Goal: Task Accomplishment & Management: Use online tool/utility

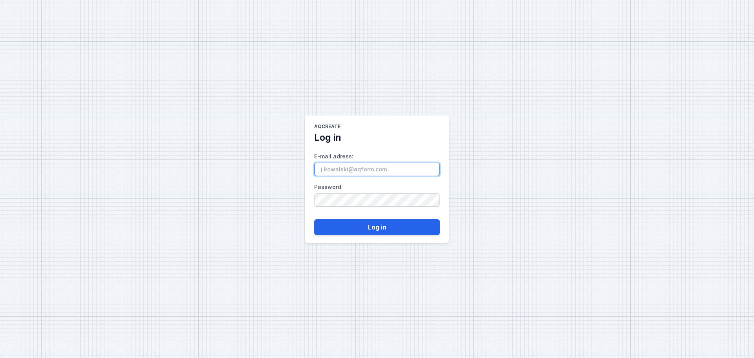
paste input "NwIFhLFs2fZID12J"
click at [379, 171] on input "NwIFhLFs2fZID12J" at bounding box center [377, 169] width 126 height 13
drag, startPoint x: 365, startPoint y: 170, endPoint x: 311, endPoint y: 169, distance: 54.2
click at [311, 169] on main "AQcreate Log in E-mail adress : NwIFhLFs2fZID12J Password : Log in" at bounding box center [377, 178] width 144 height 127
click at [319, 169] on input "NwIFhLFs2fZID12J" at bounding box center [377, 169] width 126 height 13
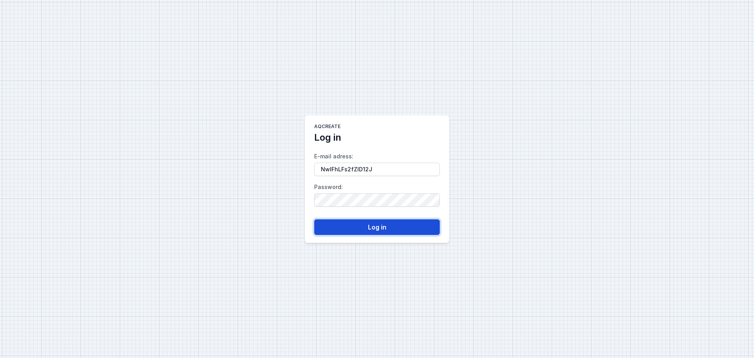
click at [411, 234] on button "Log in" at bounding box center [377, 227] width 126 height 16
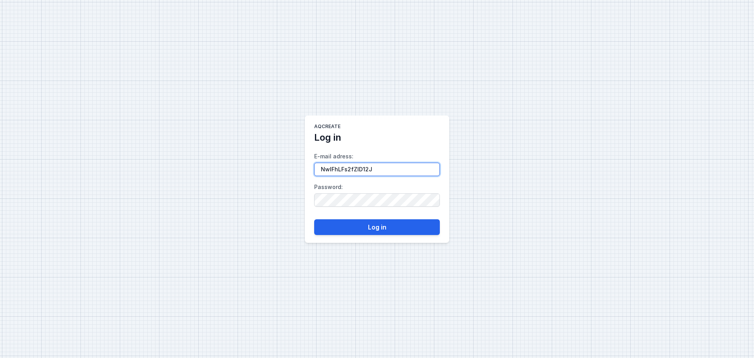
drag, startPoint x: 375, startPoint y: 172, endPoint x: 287, endPoint y: 174, distance: 87.9
click at [287, 174] on div "AQcreate Log in E-mail adress : NwIFhLFs2fZID12J Password : Log in" at bounding box center [377, 179] width 754 height 358
type input "[EMAIL_ADDRESS][DOMAIN_NAME]"
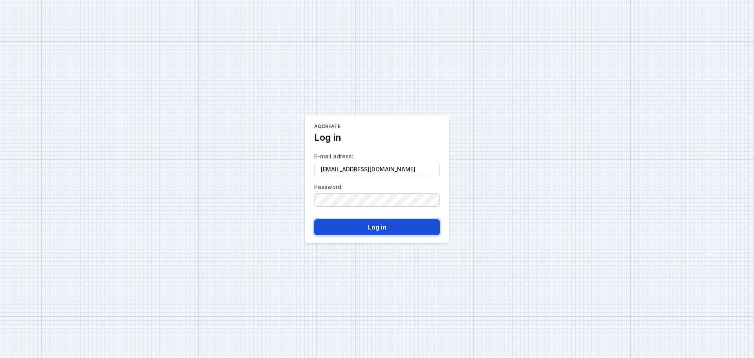
click at [379, 226] on button "Log in" at bounding box center [377, 227] width 126 height 16
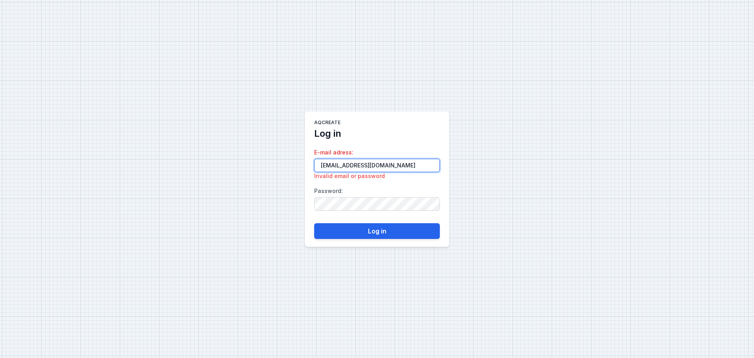
click at [370, 167] on input "[EMAIL_ADDRESS][DOMAIN_NAME]" at bounding box center [377, 165] width 126 height 13
click at [317, 164] on input "[EMAIL_ADDRESS][DOMAIN_NAME]" at bounding box center [377, 165] width 126 height 13
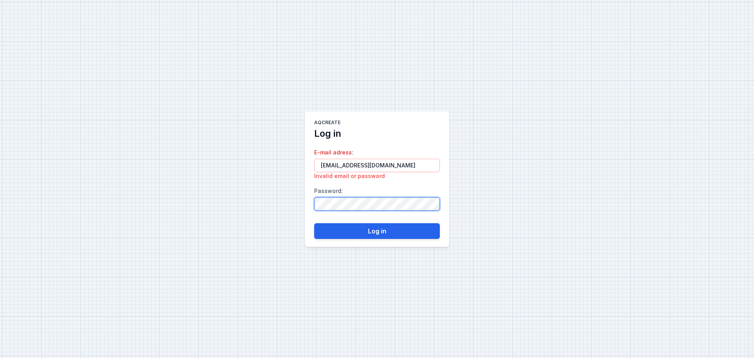
click at [309, 208] on main "AQcreate Log in E-mail adress : michiel@gsmet.be Invalid email or password Pass…" at bounding box center [377, 178] width 144 height 135
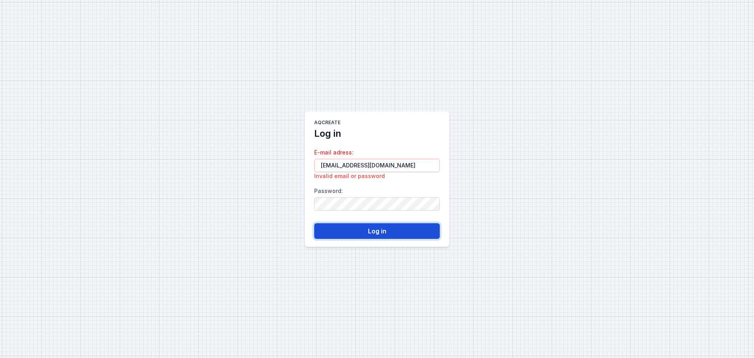
click at [366, 225] on button "Log in" at bounding box center [377, 231] width 126 height 16
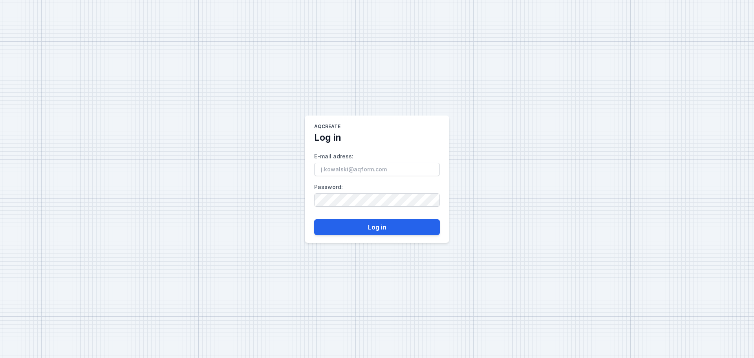
click at [375, 170] on input "E-mail adress :" at bounding box center [377, 169] width 126 height 13
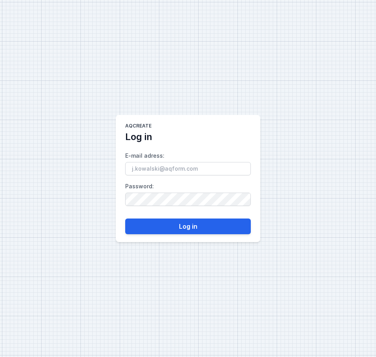
click at [151, 159] on label "E-mail adress :" at bounding box center [188, 163] width 126 height 26
click at [151, 162] on input "E-mail adress :" at bounding box center [188, 168] width 126 height 13
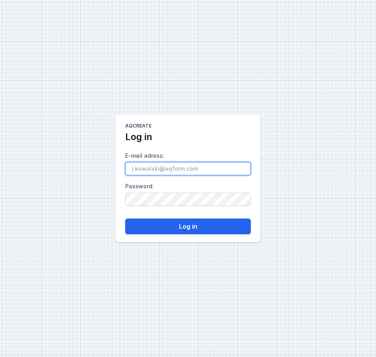
click at [151, 168] on input "E-mail adress :" at bounding box center [188, 168] width 126 height 13
paste input "[EMAIL_ADDRESS][DOMAIN_NAME]"
drag, startPoint x: 133, startPoint y: 169, endPoint x: 122, endPoint y: 171, distance: 11.1
click at [122, 171] on main "AQcreate Log in E-mail adress : [EMAIL_ADDRESS][DOMAIN_NAME] Password : Log in" at bounding box center [188, 178] width 144 height 127
type input "[EMAIL_ADDRESS][DOMAIN_NAME]"
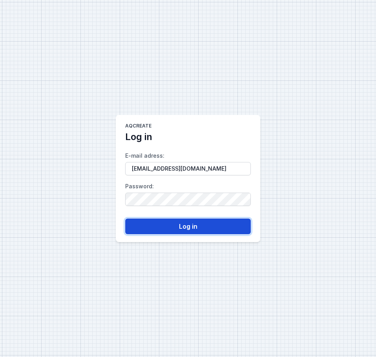
click at [173, 223] on button "Log in" at bounding box center [188, 227] width 126 height 16
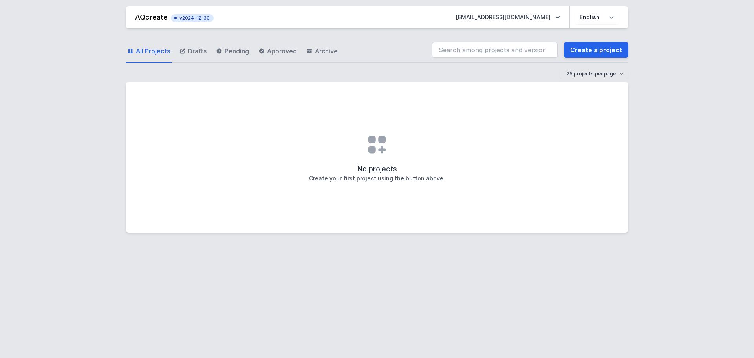
click at [384, 53] on div "All Projects Drafts Pending Approved Archive Create a project" at bounding box center [377, 50] width 503 height 25
click at [363, 151] on div "No projects Create your first project using the button above." at bounding box center [377, 157] width 503 height 151
click at [598, 48] on link "Create a project" at bounding box center [596, 50] width 64 height 16
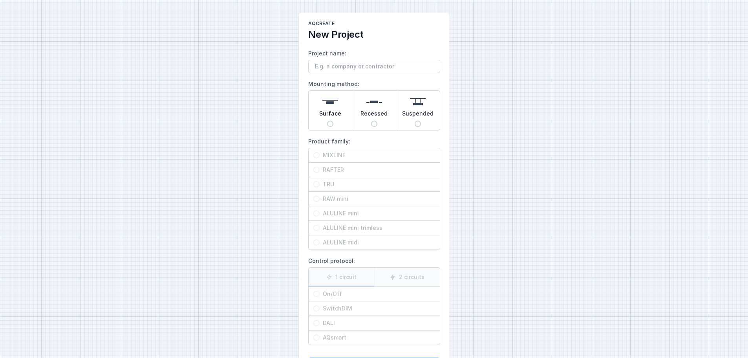
click at [357, 66] on input "Project name:" at bounding box center [374, 66] width 132 height 13
type input "DCW"
click at [373, 77] on form "Project name: DCW Mounting method: Surface Recessed Suspended Product family: M…" at bounding box center [374, 207] width 132 height 332
click at [418, 122] on input "Suspended" at bounding box center [418, 124] width 6 height 6
radio input "true"
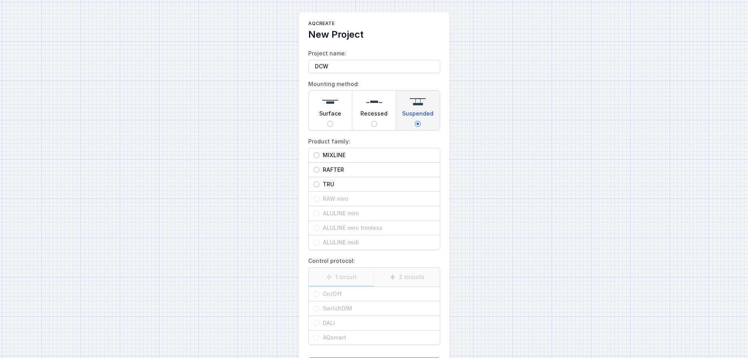
click at [317, 155] on input "MIXLINE" at bounding box center [316, 155] width 6 height 6
radio input "true"
click at [324, 294] on span "On/Off" at bounding box center [377, 294] width 115 height 8
click at [320, 294] on input "On/Off" at bounding box center [316, 294] width 6 height 6
radio input "true"
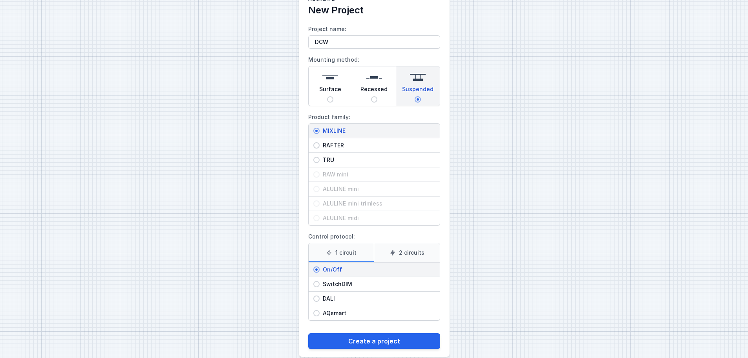
scroll to position [36, 0]
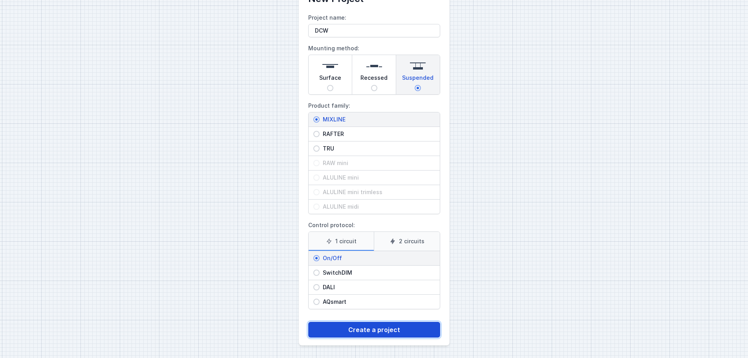
click at [387, 329] on button "Create a project" at bounding box center [374, 330] width 132 height 16
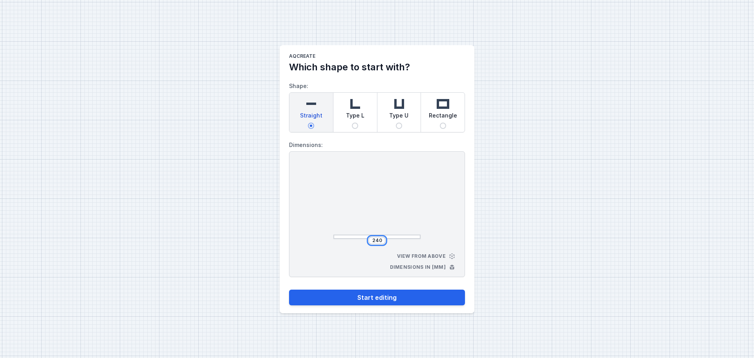
click at [379, 241] on input "240" at bounding box center [377, 240] width 13 height 6
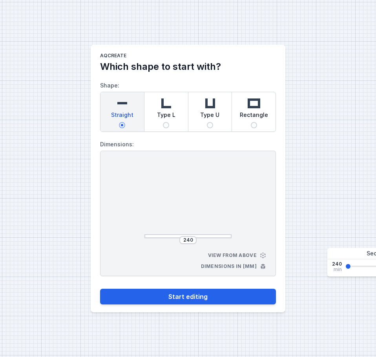
click at [184, 244] on div "240 View from above Dimensions in [mm]" at bounding box center [188, 214] width 176 height 126
click at [185, 241] on input "240" at bounding box center [188, 240] width 13 height 6
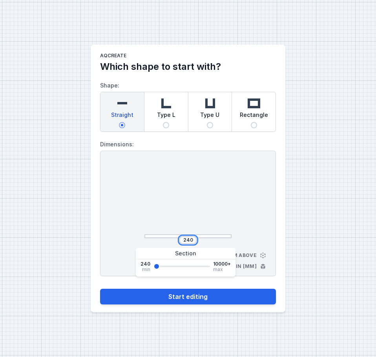
drag, startPoint x: 185, startPoint y: 238, endPoint x: 193, endPoint y: 240, distance: 7.6
click at [193, 240] on input "240" at bounding box center [188, 240] width 13 height 6
type input "5382"
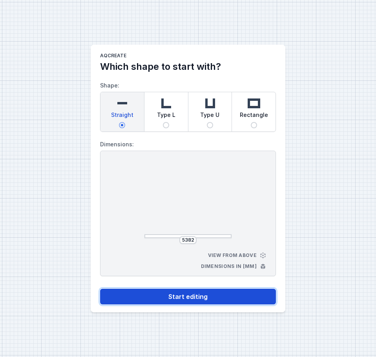
click at [200, 298] on button "Start editing" at bounding box center [188, 297] width 176 height 16
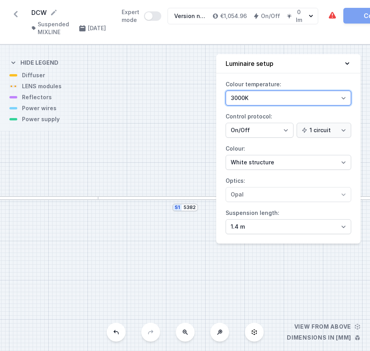
click at [273, 98] on select "3000K 4000K 2700K" at bounding box center [289, 98] width 126 height 15
select select "2700"
click at [226, 91] on select "3000K 4000K 2700K" at bounding box center [289, 98] width 126 height 15
click at [220, 115] on div "Colour temperature: 3000K 4000K 2700K Control protocol: On/Off SwitchDIM DALI A…" at bounding box center [288, 161] width 144 height 166
click at [280, 111] on label "Control protocol: On/Off SwitchDIM DALI AQsmart 1 circuit 2 circuits" at bounding box center [289, 123] width 126 height 27
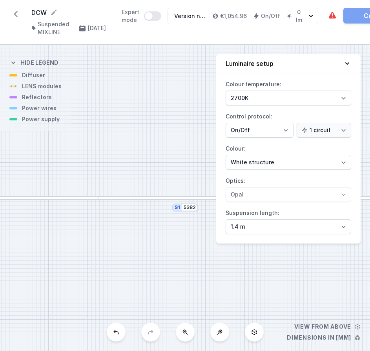
click at [280, 123] on select "On/Off SwitchDIM DALI AQsmart" at bounding box center [260, 130] width 68 height 15
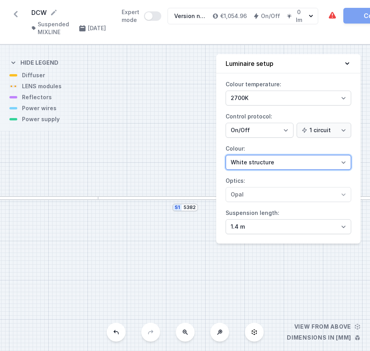
click at [275, 163] on select "White structure Black structure Gold structure Copper Gray Another colour (from…" at bounding box center [289, 162] width 126 height 15
select select "2"
click at [226, 155] on select "White structure Black structure Gold structure Copper Gray Another colour (from…" at bounding box center [289, 162] width 126 height 15
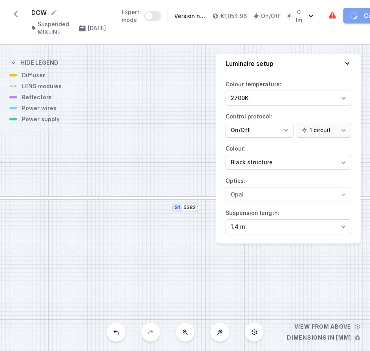
click at [283, 146] on label "Colour: White structure Black structure Gold structure Copper Gray Another colo…" at bounding box center [289, 156] width 126 height 27
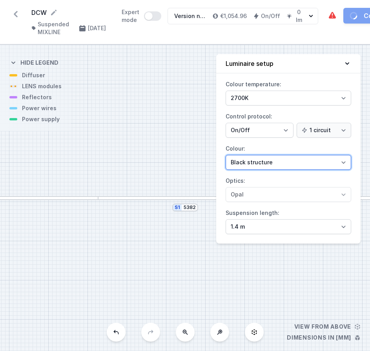
click at [283, 155] on select "White structure Black structure Gold structure Copper Gray Another colour (from…" at bounding box center [289, 162] width 126 height 15
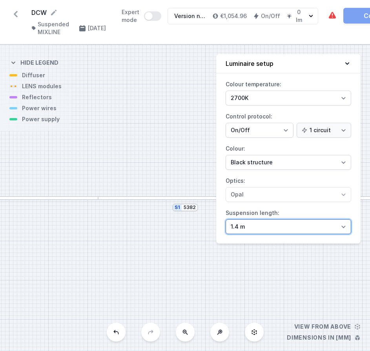
click at [260, 224] on select "1.4 m 3 m 4 m 5 m" at bounding box center [289, 226] width 126 height 15
select select "3000"
click at [226, 219] on select "1.4 m 3 m 4 m 5 m" at bounding box center [289, 226] width 126 height 15
click at [255, 232] on select "1.4 m 3 m 4 m 5 m" at bounding box center [289, 226] width 126 height 15
click at [226, 219] on select "1.4 m 3 m 4 m 5 m" at bounding box center [289, 226] width 126 height 15
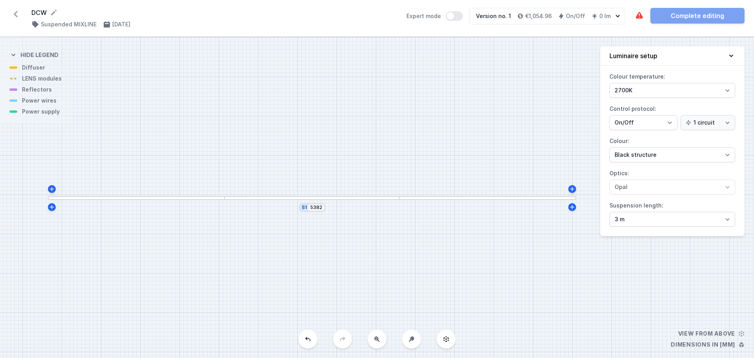
drag, startPoint x: 117, startPoint y: 211, endPoint x: 53, endPoint y: 212, distance: 63.6
click at [53, 212] on div "S1 5382" at bounding box center [377, 197] width 754 height 321
click at [52, 208] on icon at bounding box center [53, 208] width 6 height 6
type input "5394"
click at [50, 217] on div at bounding box center [50, 209] width 4 height 25
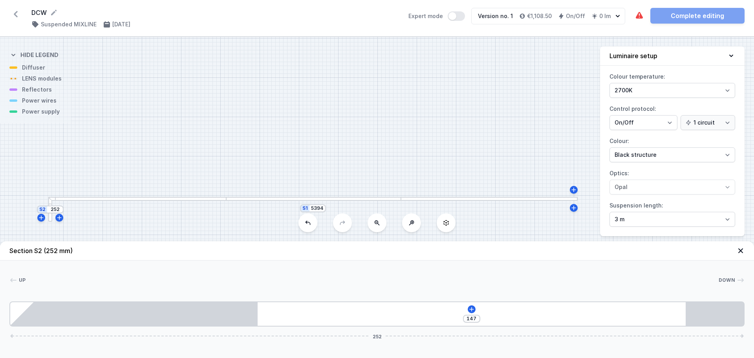
click at [309, 222] on icon at bounding box center [307, 222] width 5 height 4
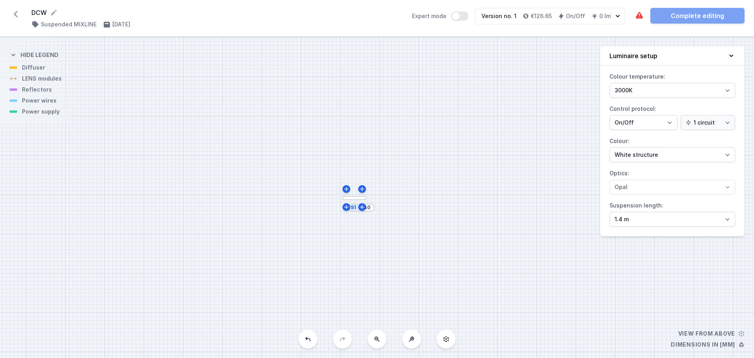
drag, startPoint x: 378, startPoint y: 238, endPoint x: 351, endPoint y: 238, distance: 27.5
click at [351, 238] on div "S1 240" at bounding box center [377, 197] width 754 height 321
click at [640, 213] on select "1.4 m 3 m 4 m 5 m" at bounding box center [672, 219] width 126 height 15
select select "3000"
click at [609, 212] on select "1.4 m 3 m 4 m 5 m" at bounding box center [672, 219] width 126 height 15
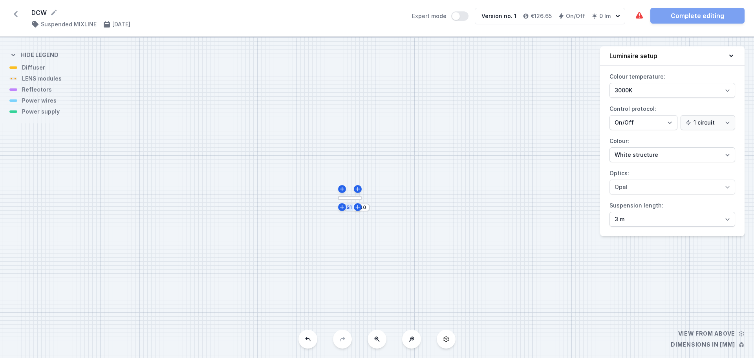
click at [350, 199] on div at bounding box center [350, 198] width 24 height 4
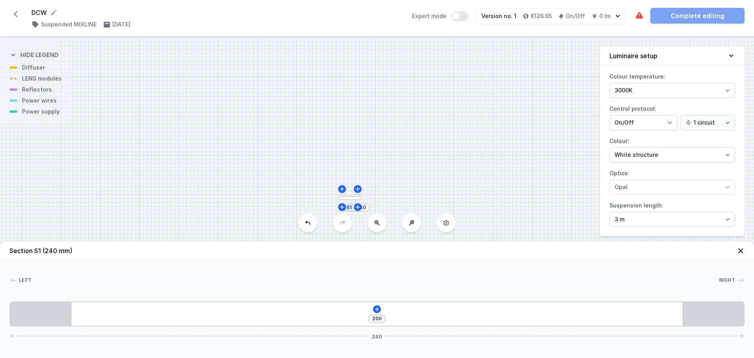
click at [377, 340] on div "Section S1 (240 mm) Left Right 1 1 200 240 20 200 20 240" at bounding box center [377, 299] width 754 height 117
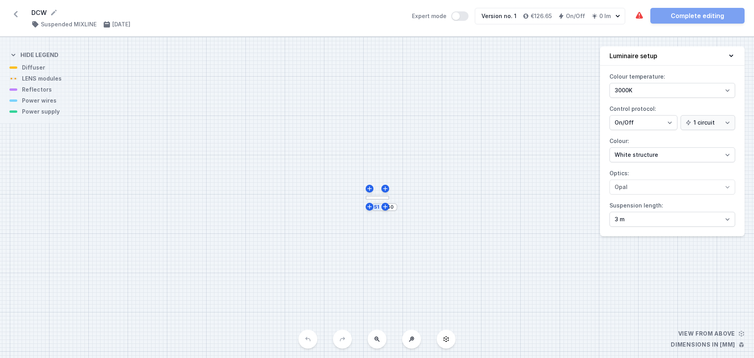
select select "3000"
click at [404, 343] on button at bounding box center [411, 338] width 19 height 19
click at [407, 342] on button at bounding box center [411, 338] width 19 height 19
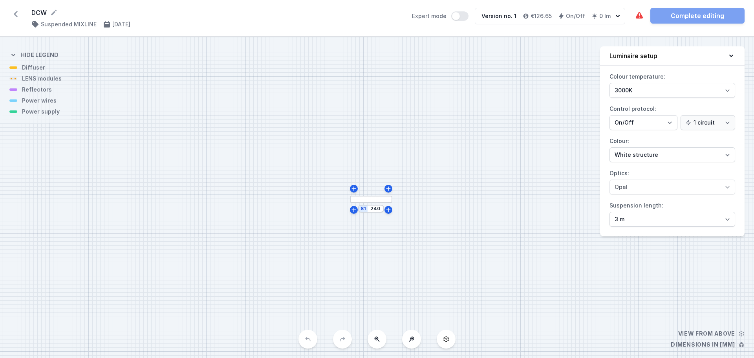
click at [407, 342] on button at bounding box center [411, 338] width 19 height 19
click at [407, 342] on div "S1 240" at bounding box center [377, 197] width 754 height 321
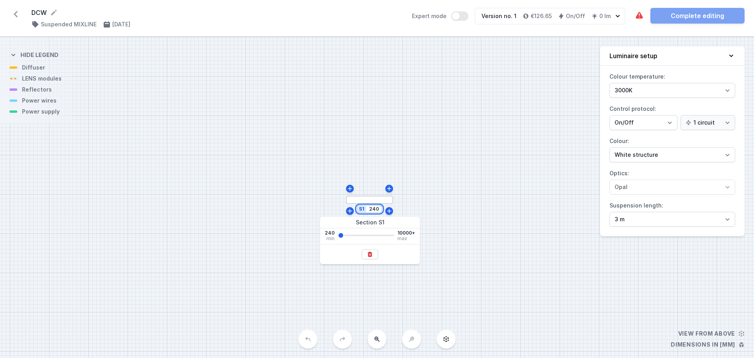
click at [375, 210] on input "240" at bounding box center [373, 209] width 13 height 6
drag, startPoint x: 378, startPoint y: 210, endPoint x: 366, endPoint y: 209, distance: 11.8
click at [366, 209] on div "S1 240" at bounding box center [369, 209] width 26 height 8
type input "5000"
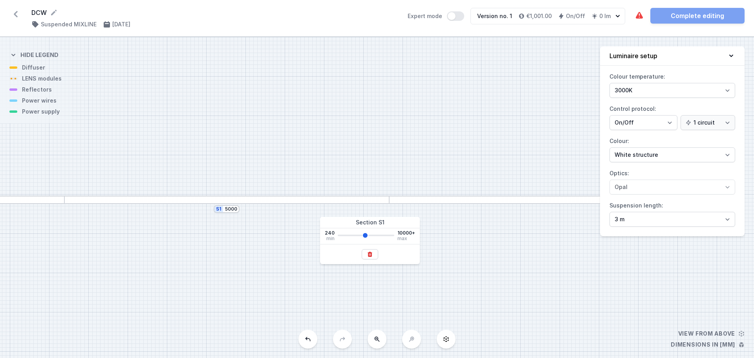
click at [380, 289] on div "S1 5000" at bounding box center [377, 197] width 754 height 321
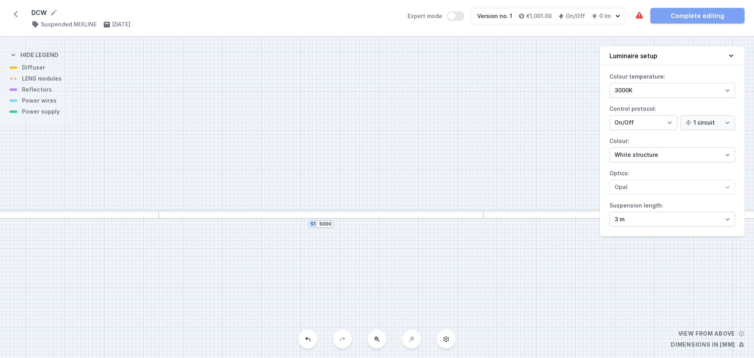
drag, startPoint x: 379, startPoint y: 272, endPoint x: 441, endPoint y: 290, distance: 64.6
click at [441, 290] on div "S1 5000" at bounding box center [377, 197] width 754 height 321
click at [540, 16] on h4 "€1,001.00" at bounding box center [539, 16] width 26 height 8
click at [617, 17] on icon "button" at bounding box center [618, 16] width 8 height 8
click at [657, 58] on h4 "Luminaire setup" at bounding box center [633, 55] width 48 height 9
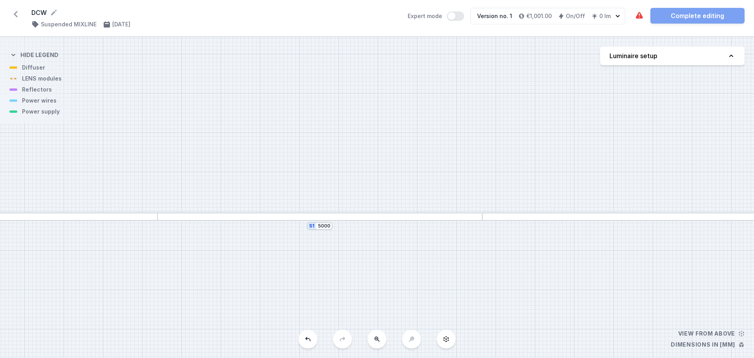
click at [656, 58] on h4 "Luminaire setup" at bounding box center [633, 55] width 48 height 9
select select "3000"
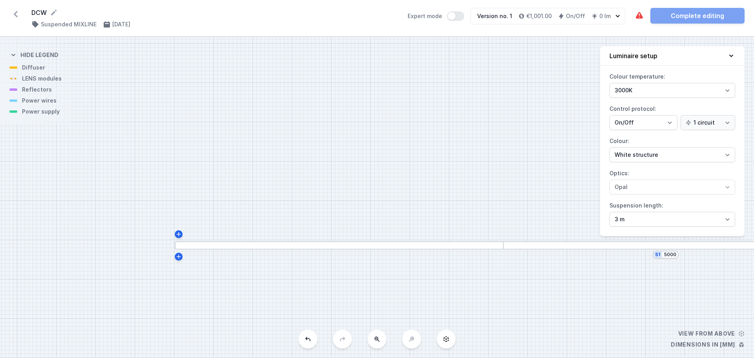
drag, startPoint x: 326, startPoint y: 255, endPoint x: 502, endPoint y: 261, distance: 176.4
click at [502, 261] on div "S1 5000" at bounding box center [377, 197] width 754 height 321
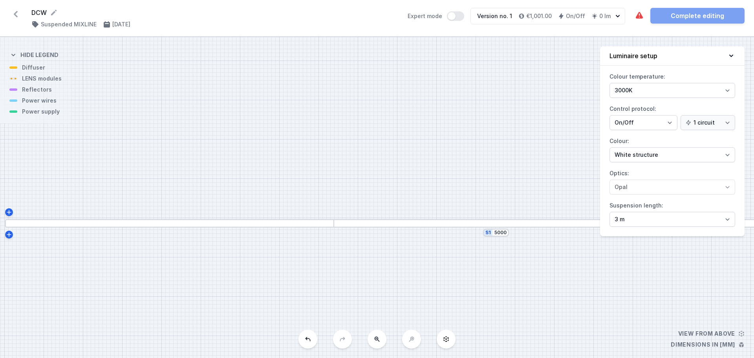
click at [375, 346] on button at bounding box center [376, 338] width 19 height 19
click at [378, 343] on button at bounding box center [376, 338] width 19 height 19
drag, startPoint x: 383, startPoint y: 279, endPoint x: 276, endPoint y: 323, distance: 115.4
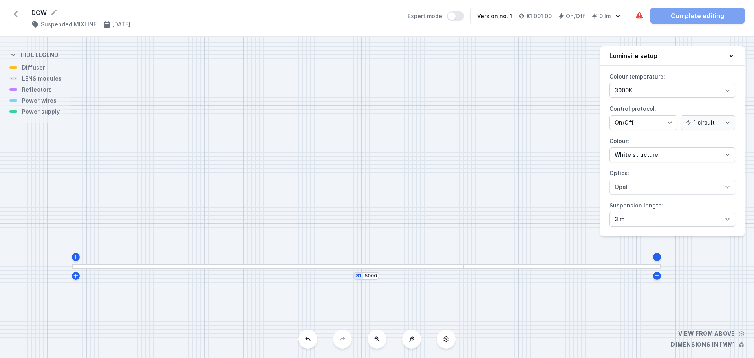
click at [276, 323] on div "S1 5000" at bounding box center [377, 197] width 754 height 321
click at [453, 13] on button "Expert mode" at bounding box center [455, 15] width 17 height 9
drag, startPoint x: 427, startPoint y: 197, endPoint x: 402, endPoint y: 204, distance: 26.5
click at [388, 208] on div "S1 5000" at bounding box center [377, 197] width 754 height 321
click at [607, 30] on div "DCW ( 11656 /v 1 ) Suspended MIXLINE [DATE] Expert mode Version no. 1 €1,001.00…" at bounding box center [377, 18] width 754 height 37
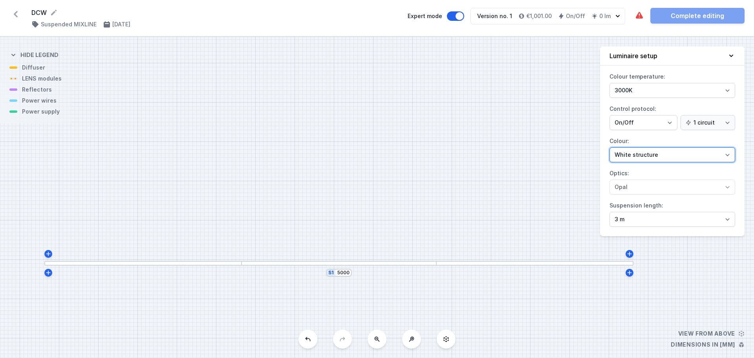
click at [641, 162] on select "White structure Black structure Gold structure Copper Gray Another colour (from…" at bounding box center [672, 154] width 126 height 15
select select "2"
click at [609, 147] on select "White structure Black structure Gold structure Copper Gray Another colour (from…" at bounding box center [672, 154] width 126 height 15
click at [638, 172] on label "Optics: Opal" at bounding box center [672, 180] width 126 height 27
click at [417, 263] on div at bounding box center [338, 263] width 195 height 5
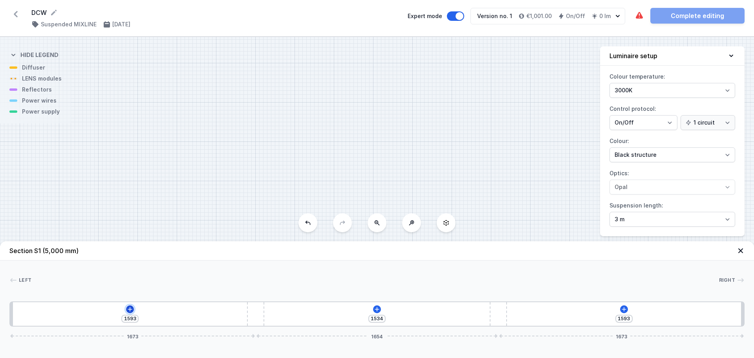
click at [130, 307] on icon at bounding box center [130, 309] width 6 height 6
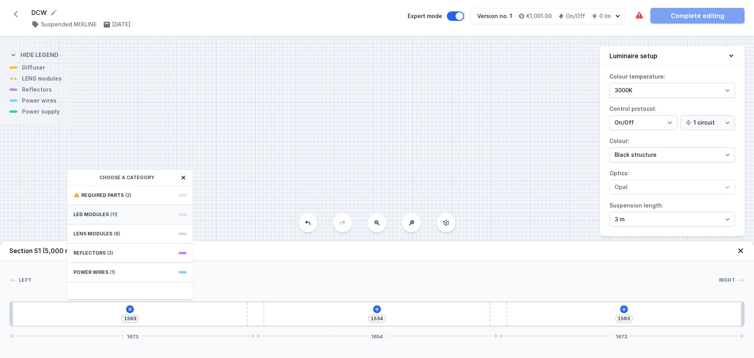
click at [93, 211] on span "LED modules" at bounding box center [90, 214] width 35 height 6
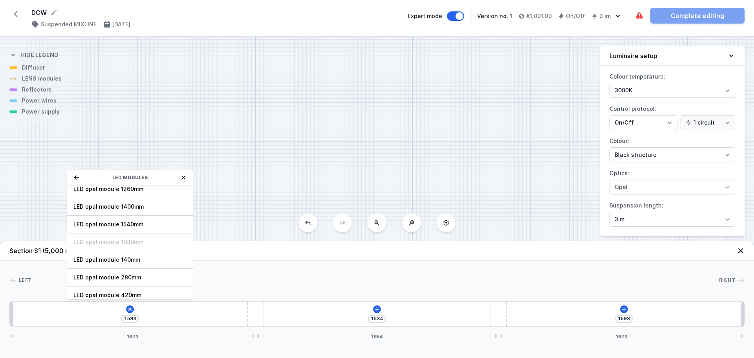
scroll to position [99, 0]
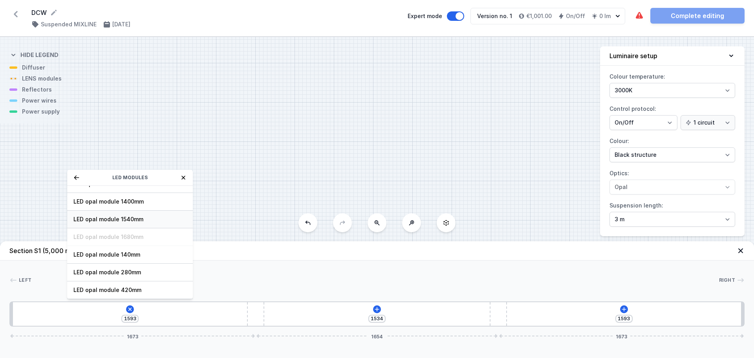
click at [100, 217] on span "LED opal module 1540mm" at bounding box center [129, 219] width 113 height 8
type input "53"
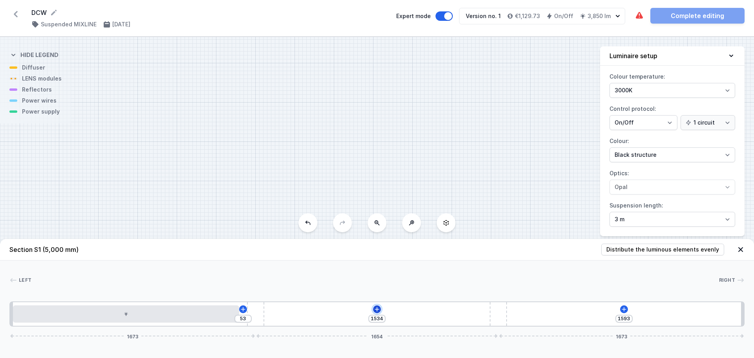
click at [377, 308] on icon at bounding box center [377, 309] width 6 height 6
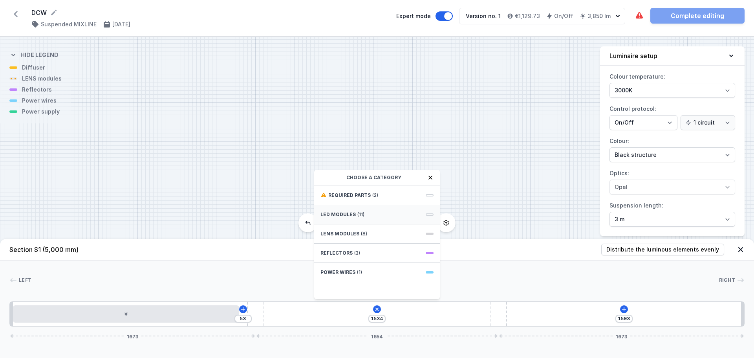
click at [366, 219] on div "LED modules (11)" at bounding box center [377, 214] width 126 height 19
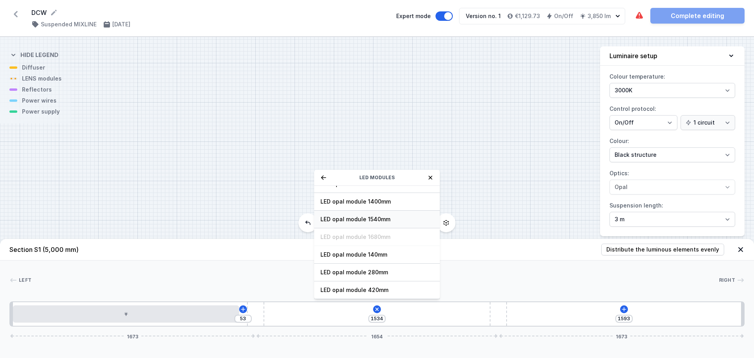
click at [374, 219] on span "LED opal module 1540mm" at bounding box center [376, 219] width 113 height 8
type input "53"
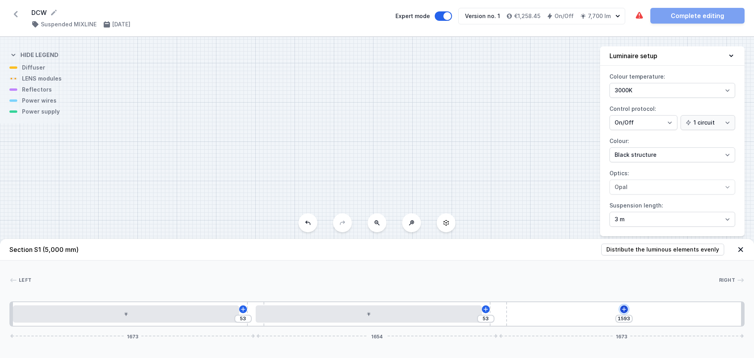
click at [626, 309] on icon at bounding box center [624, 309] width 6 height 6
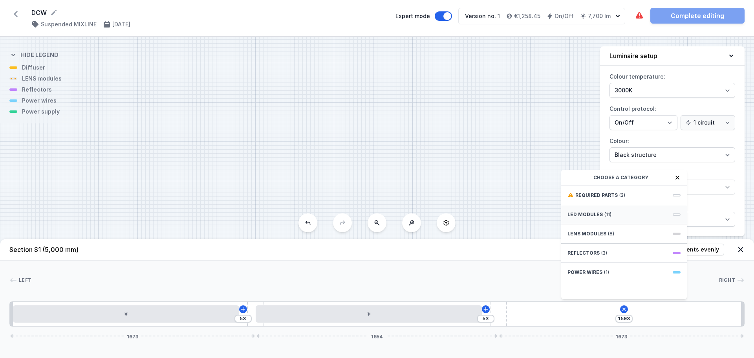
click at [585, 215] on span "LED modules" at bounding box center [584, 214] width 35 height 6
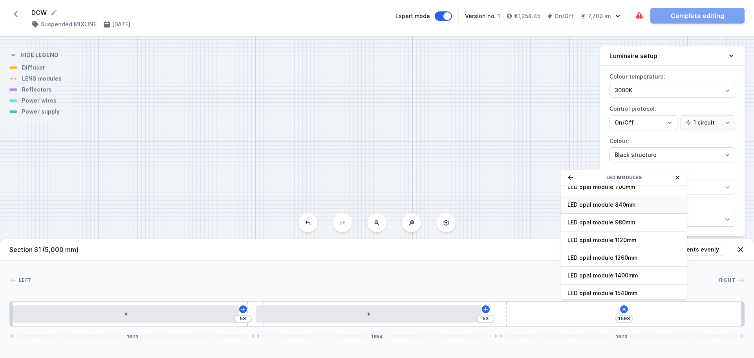
scroll to position [39, 0]
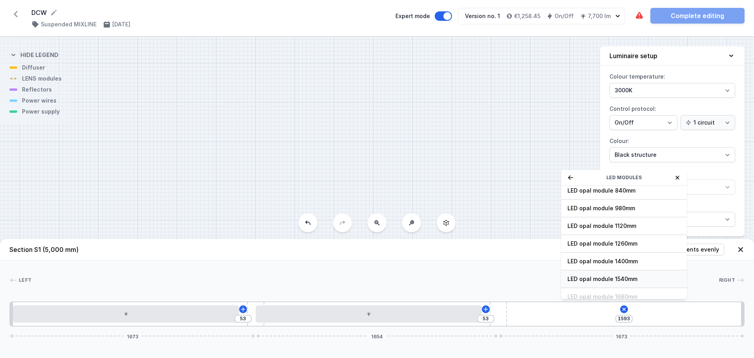
click at [631, 275] on span "LED opal module 1540mm" at bounding box center [623, 279] width 113 height 8
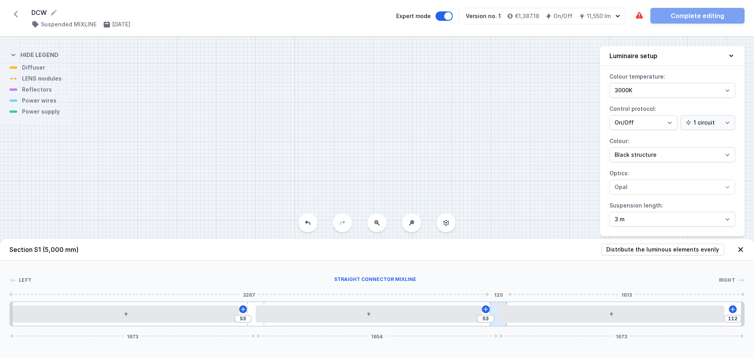
click at [494, 307] on div at bounding box center [499, 314] width 18 height 24
click at [245, 318] on input "53" at bounding box center [243, 318] width 13 height 6
drag, startPoint x: 246, startPoint y: 318, endPoint x: 238, endPoint y: 318, distance: 8.2
click at [238, 318] on input "53" at bounding box center [243, 318] width 13 height 6
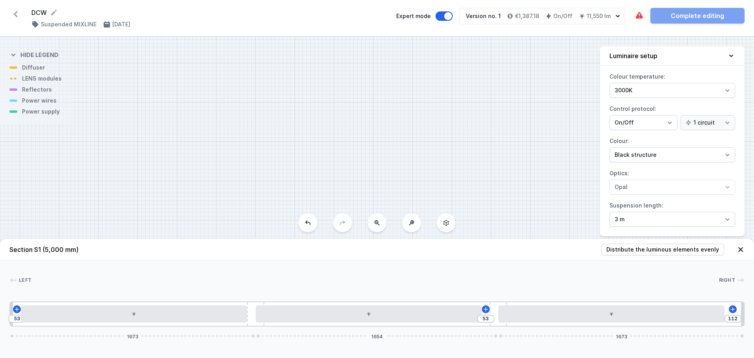
click at [728, 280] on span "Right" at bounding box center [727, 280] width 16 height 6
click at [711, 248] on span "Distribute the luminous elements evenly" at bounding box center [662, 249] width 113 height 8
type input "75"
